Goal: Task Accomplishment & Management: Manage account settings

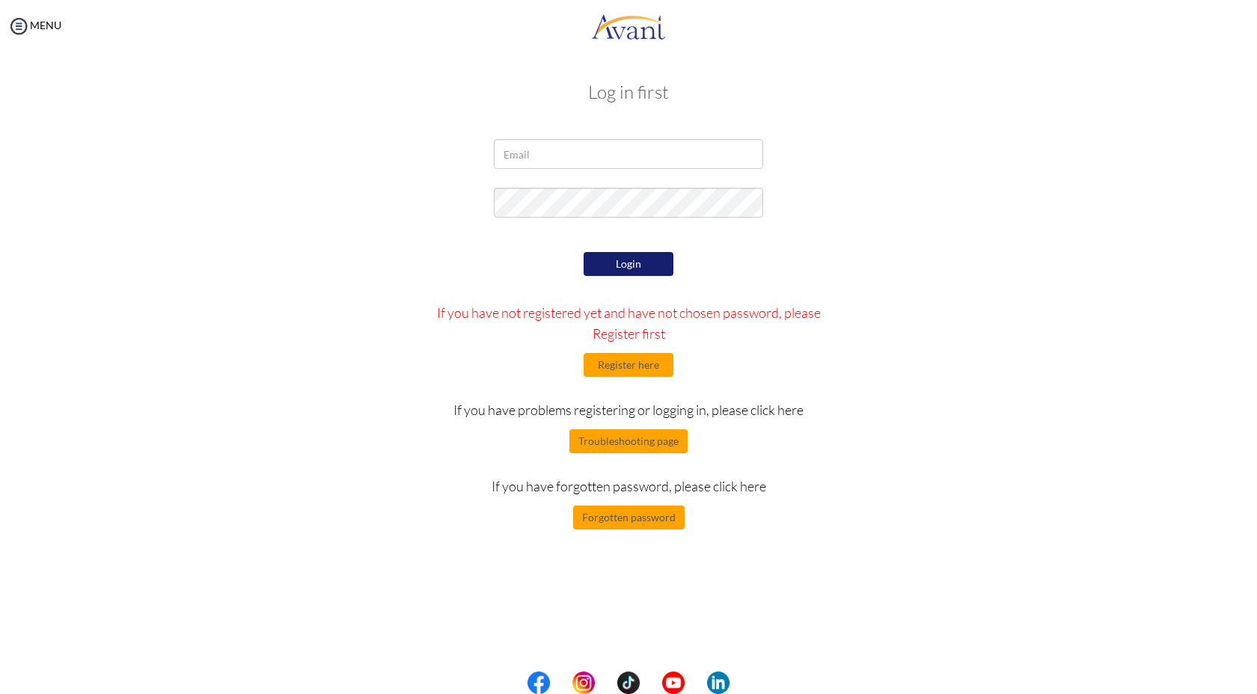
click at [565, 170] on div at bounding box center [629, 157] width 292 height 37
click at [553, 156] on input "email" at bounding box center [628, 154] width 269 height 30
click at [328, 471] on div "Login If you have not registered yet and have not chosen password, please Regis…" at bounding box center [628, 388] width 875 height 281
click at [618, 515] on button "Forgotten password" at bounding box center [628, 518] width 111 height 24
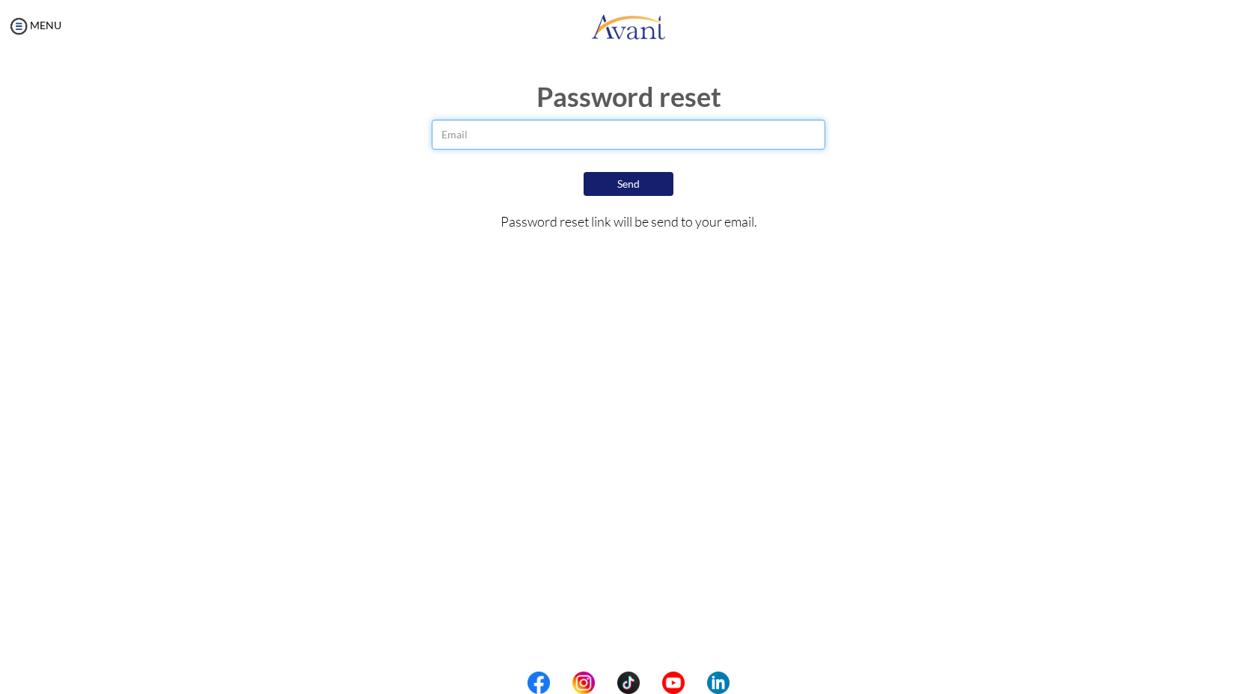
click at [515, 141] on input "email" at bounding box center [629, 135] width 394 height 30
click at [623, 189] on button "Send" at bounding box center [629, 184] width 90 height 24
click at [576, 140] on input "[EMAIL_ADDRESS][DOMAIN_NAME]" at bounding box center [629, 135] width 394 height 30
type input "[EMAIL_ADDRESS][DOMAIN_NAME]"
click at [617, 182] on button "Send" at bounding box center [629, 184] width 90 height 24
